Goal: Task Accomplishment & Management: Complete application form

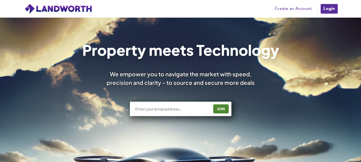
click at [152, 111] on input "text" at bounding box center [172, 108] width 75 height 5
click at [188, 108] on input "text" at bounding box center [172, 108] width 75 height 5
type input "joseph.etukudoh5@gmail.com"
click at [217, 108] on div "JOIN" at bounding box center [221, 109] width 12 height 9
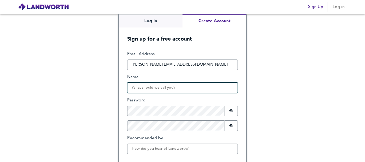
click at [156, 91] on input "Name" at bounding box center [182, 88] width 111 height 11
type input "Joseph Etukudoh"
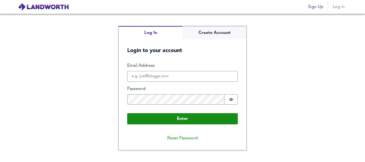
click at [179, 16] on div "Log In Create Account Login to your account Enter Email Address Password Passwo…" at bounding box center [182, 88] width 365 height 148
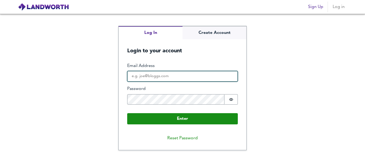
click at [140, 72] on input "Email Address" at bounding box center [182, 76] width 111 height 11
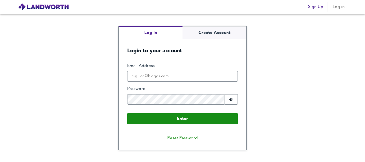
click at [64, 71] on div "Log In Create Account Login to your account Enter Email Address Password Passwo…" at bounding box center [182, 88] width 365 height 148
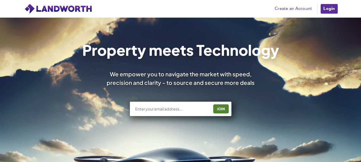
click at [295, 8] on link "Create an Account" at bounding box center [293, 9] width 43 height 8
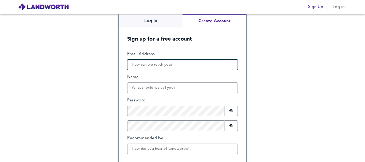
drag, startPoint x: 0, startPoint y: 0, endPoint x: 142, endPoint y: 66, distance: 156.2
click at [142, 66] on input "Email Address" at bounding box center [182, 65] width 111 height 11
type input "joseph.etukudoh5@gmail.com"
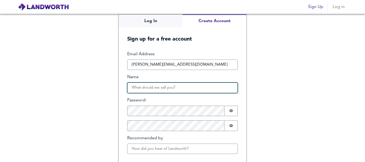
type input "Joseph Etukudoh"
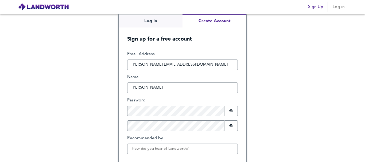
scroll to position [21, 0]
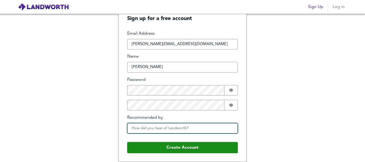
click at [141, 129] on input "Recommended by" at bounding box center [182, 128] width 111 height 11
type input "Khan"
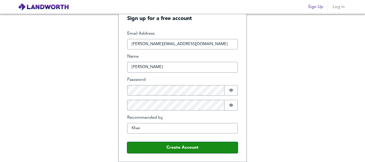
click at [127, 142] on button "Create Account" at bounding box center [182, 147] width 111 height 11
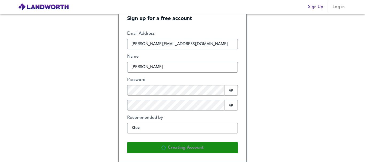
scroll to position [0, 0]
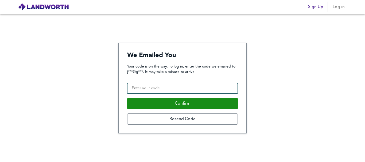
click at [152, 92] on input "Confirmation Code" at bounding box center [182, 88] width 111 height 11
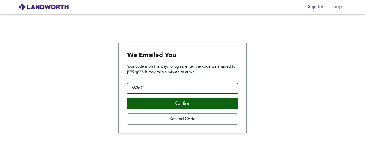
type input "653642"
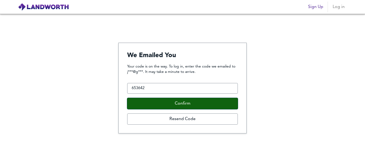
click at [149, 103] on button "Confirm" at bounding box center [182, 103] width 111 height 11
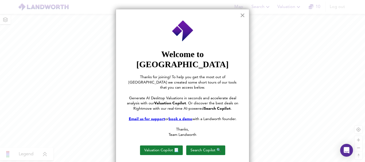
click at [242, 14] on button "×" at bounding box center [242, 15] width 5 height 9
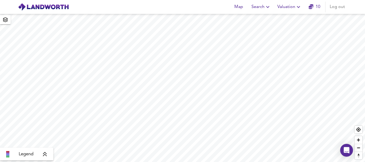
click at [255, 8] on span "Search" at bounding box center [262, 6] width 20 height 7
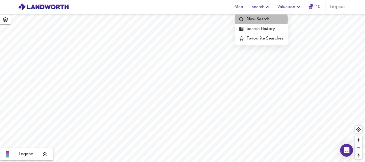
click at [250, 20] on li "New Search" at bounding box center [261, 19] width 53 height 10
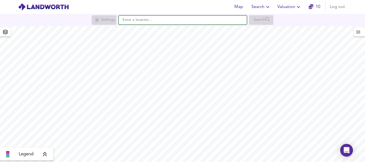
click at [147, 22] on input "text" at bounding box center [183, 20] width 128 height 9
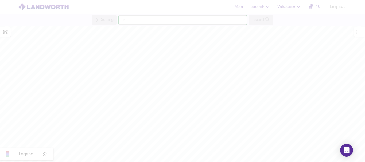
type input "in"
